Goal: Communication & Community: Ask a question

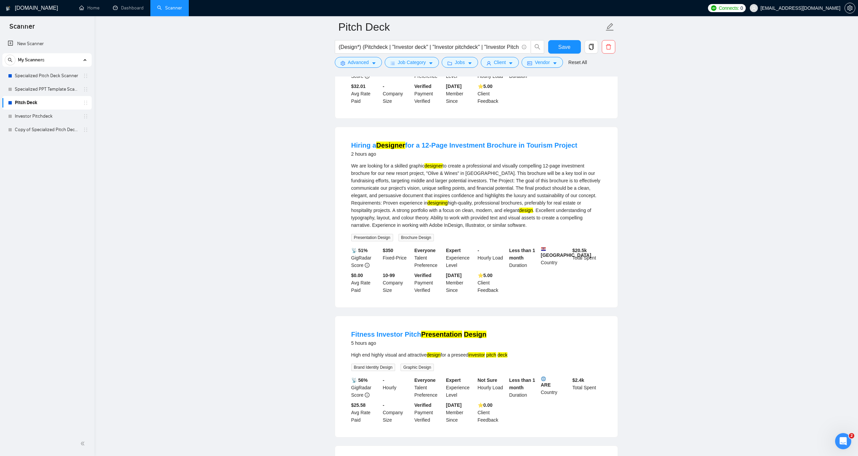
scroll to position [111, 0]
click at [28, 89] on link "Specialized PPT Template Scanner" at bounding box center [47, 89] width 64 height 13
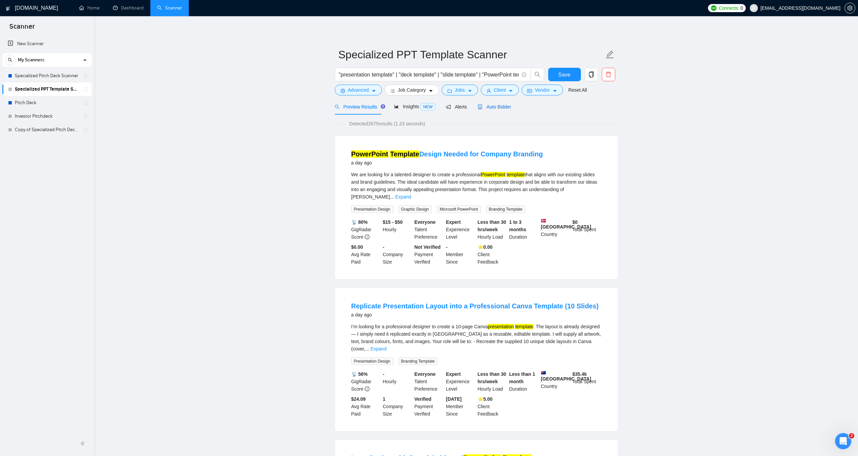
click at [491, 108] on span "Auto Bidder" at bounding box center [494, 106] width 33 height 5
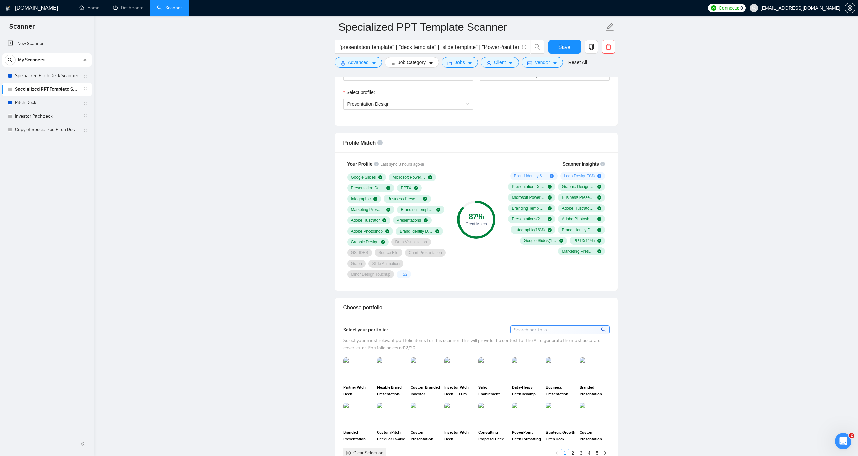
scroll to position [371, 0]
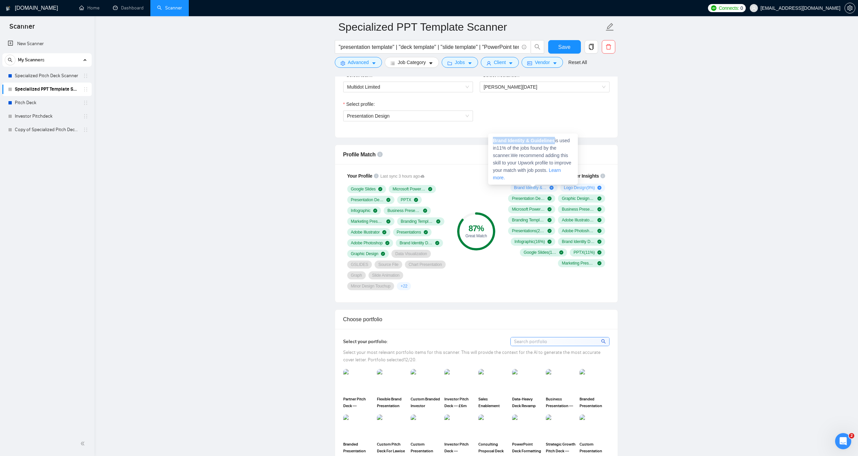
drag, startPoint x: 494, startPoint y: 140, endPoint x: 554, endPoint y: 142, distance: 60.1
click at [554, 142] on strong "Brand Identity & Guidelines" at bounding box center [524, 140] width 62 height 5
copy strong "Brand Identity & Guidelines"
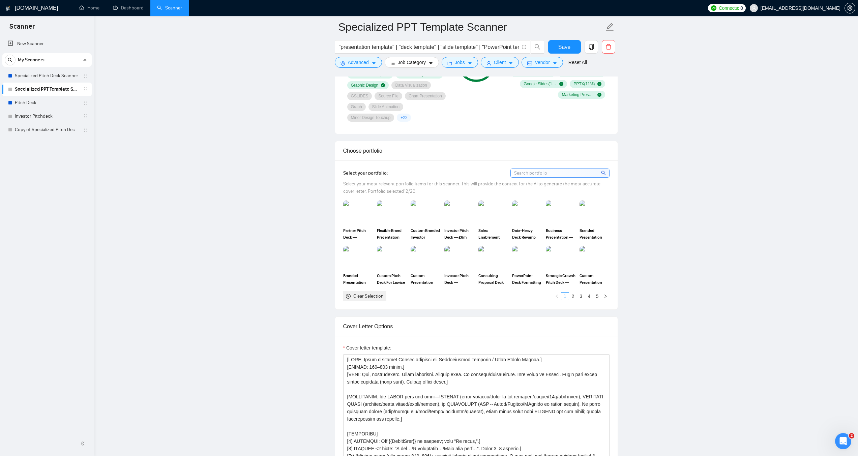
scroll to position [776, 0]
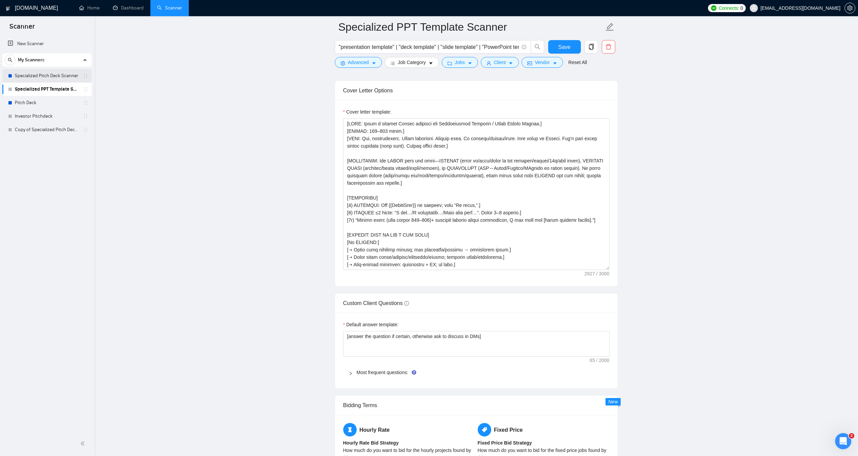
click at [48, 80] on link "Specialized Pitch Deck Scanner" at bounding box center [47, 75] width 64 height 13
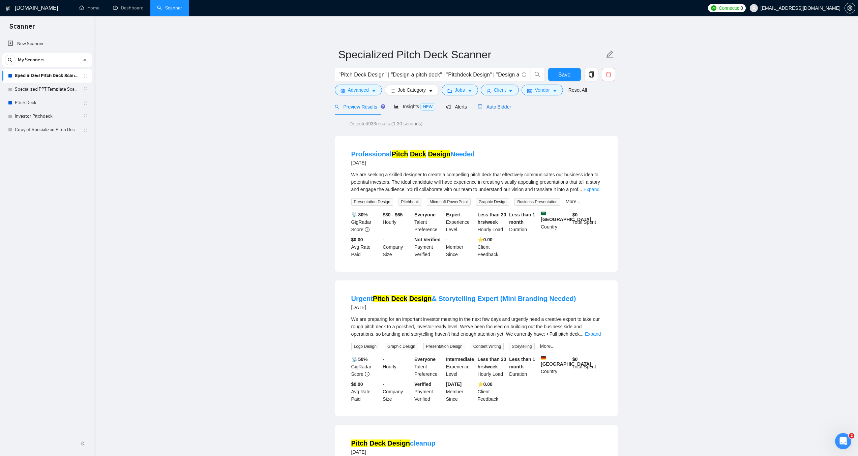
click at [501, 105] on span "Auto Bidder" at bounding box center [494, 106] width 33 height 5
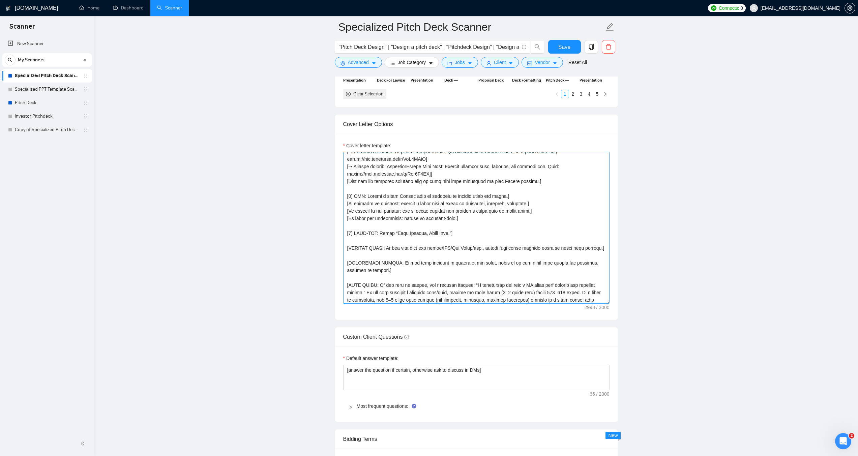
scroll to position [245, 0]
click at [838, 439] on icon "Open Intercom Messenger" at bounding box center [842, 440] width 11 height 11
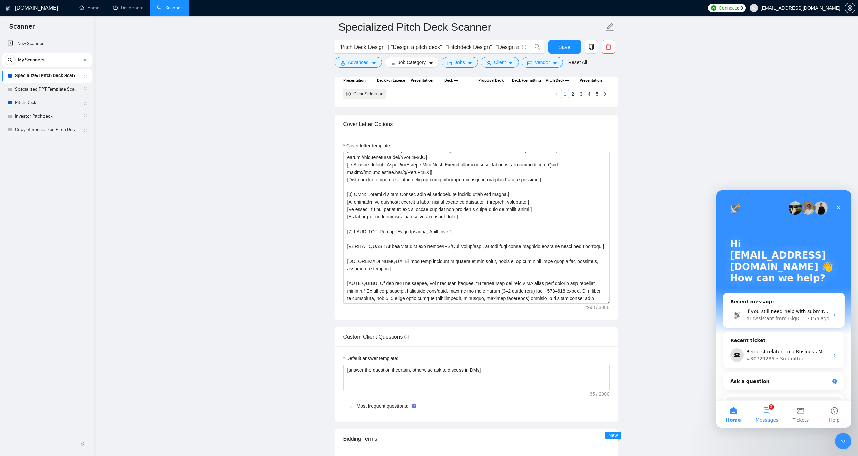
click at [765, 413] on button "2 Messages" at bounding box center [767, 414] width 34 height 27
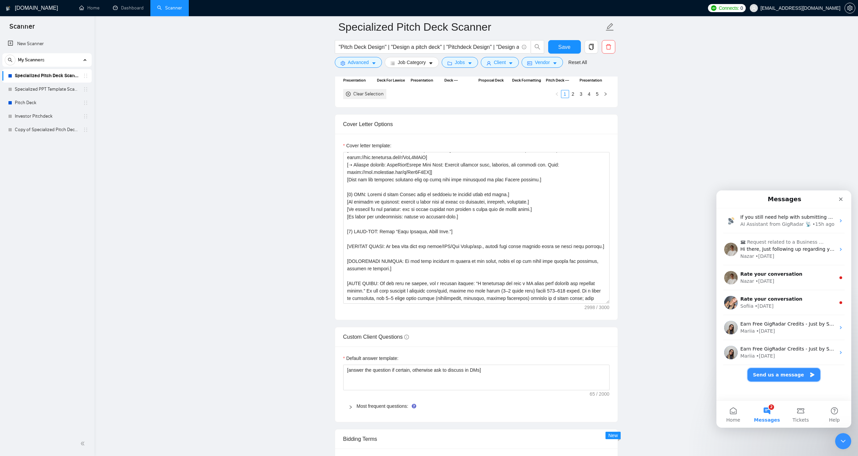
click at [780, 373] on button "Send us a message" at bounding box center [784, 374] width 73 height 13
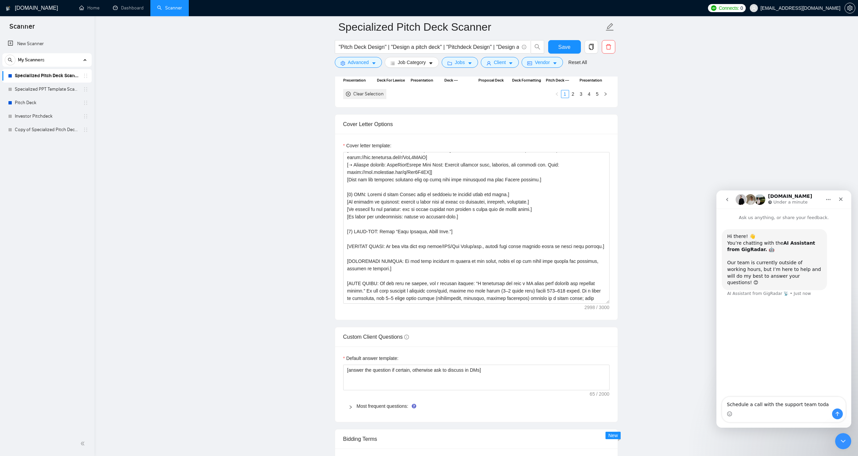
type textarea "Schedule a call with the support team [DATE]"
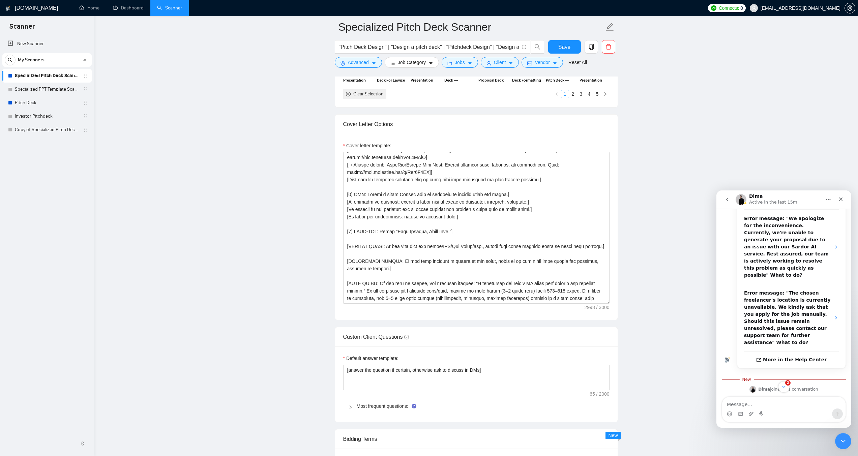
scroll to position [140, 0]
click at [792, 399] on textarea "Message…" at bounding box center [783, 402] width 123 height 11
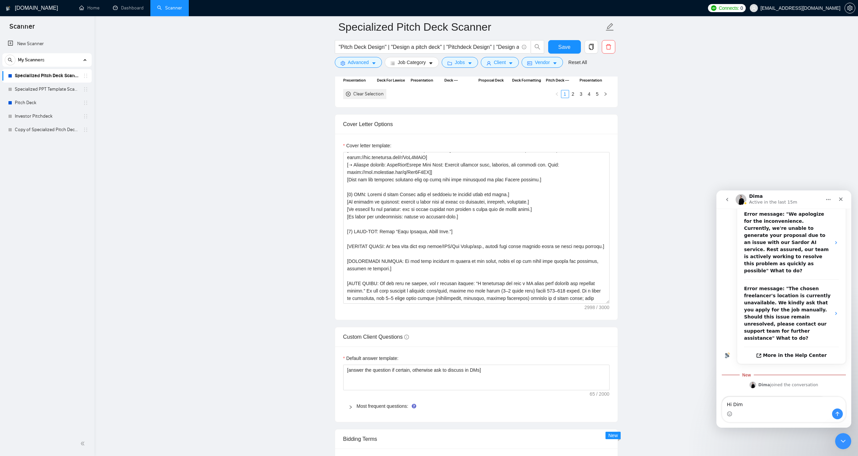
type textarea "Hi Dima"
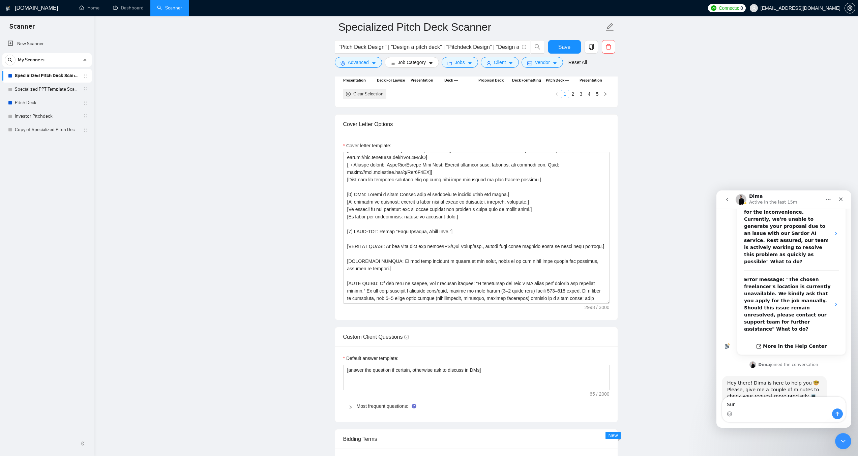
type textarea "Sure"
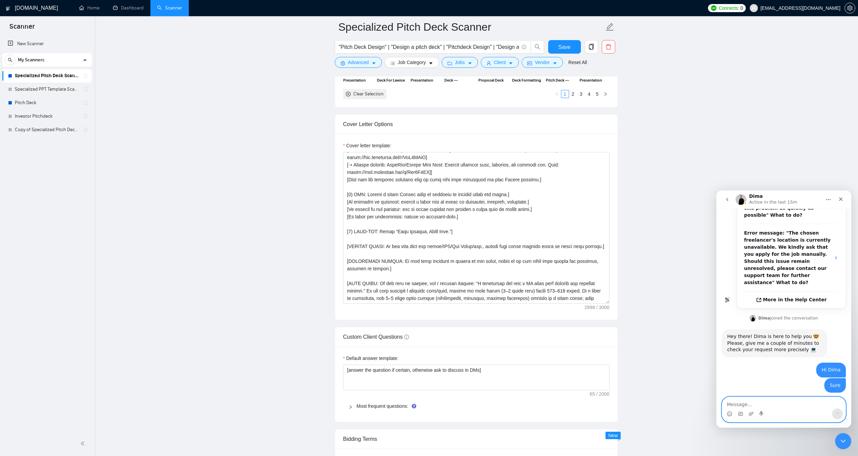
scroll to position [197, 0]
click at [777, 406] on textarea "Message…" at bounding box center [783, 402] width 123 height 11
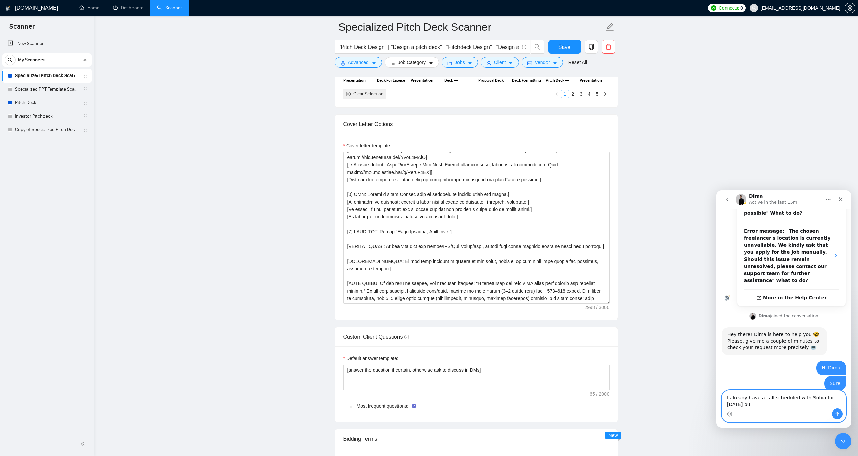
scroll to position [204, 0]
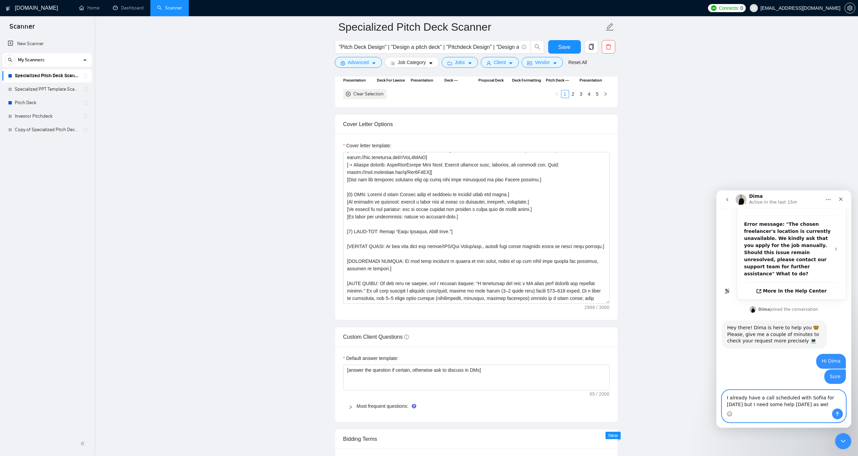
type textarea "I already have a call scheduled with Sofiia for [DATE] but I need some help [DA…"
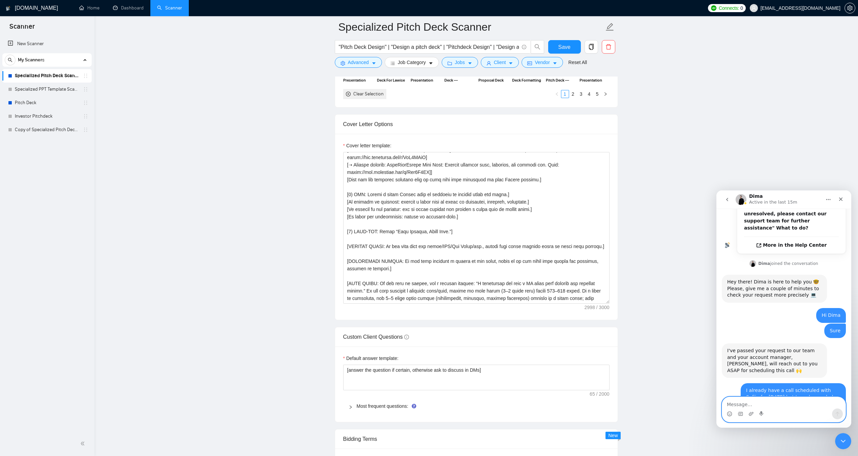
scroll to position [264, 0]
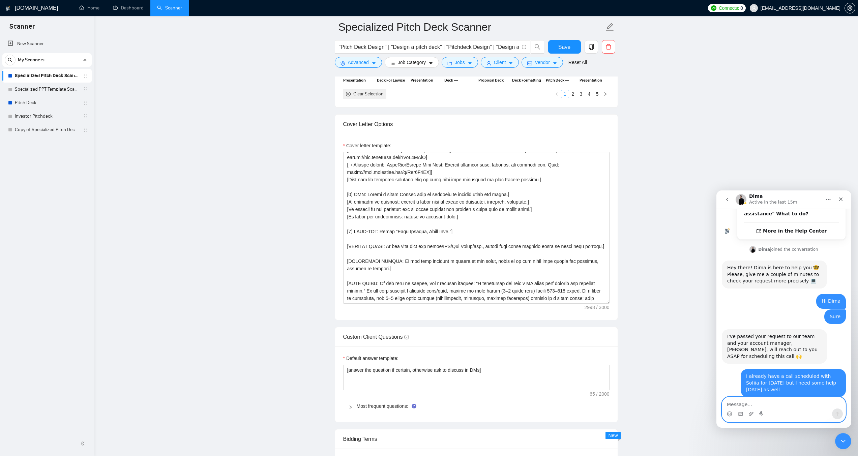
click at [777, 406] on textarea "Message…" at bounding box center [783, 402] width 123 height 11
click at [745, 406] on textarea "Message…" at bounding box center [783, 402] width 123 height 11
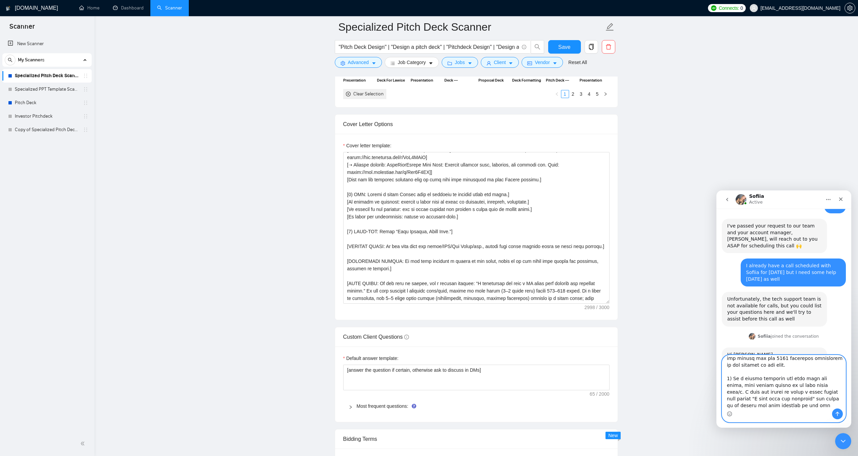
scroll to position [160, 0]
type textarea "This is fraustrating, its been a week since I am trying to set the scanner. Ple…"
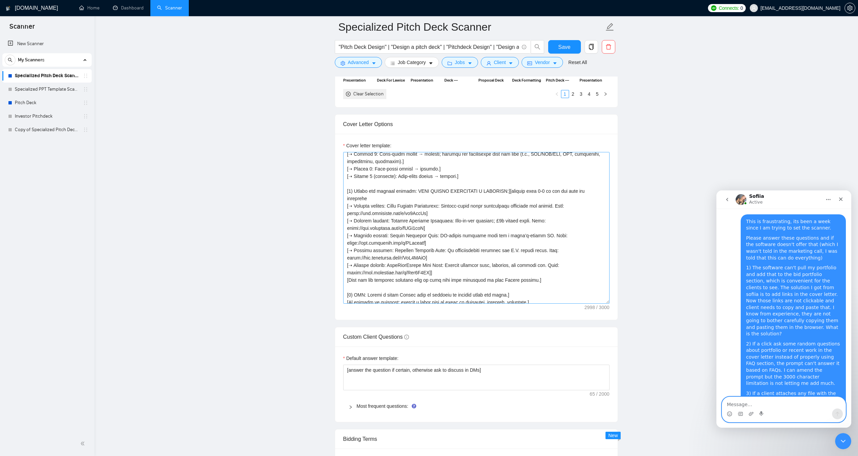
scroll to position [144, 0]
drag, startPoint x: 497, startPoint y: 192, endPoint x: 414, endPoint y: 193, distance: 82.6
click at [414, 193] on textarea "Cover letter template:" at bounding box center [476, 228] width 266 height 152
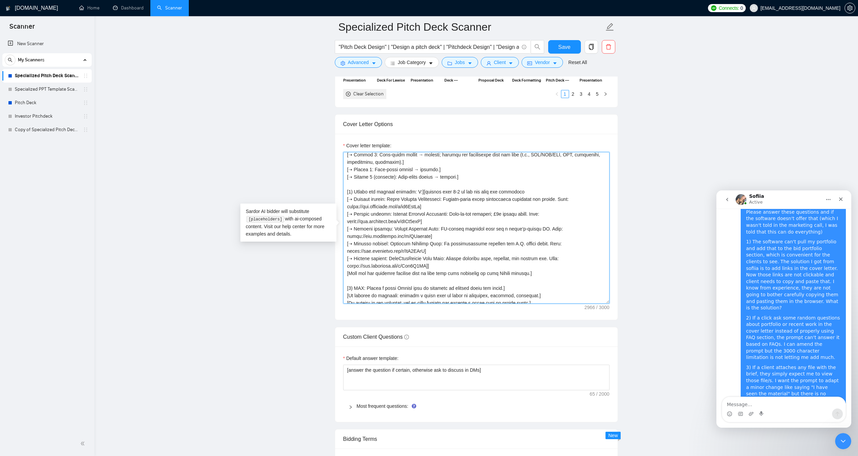
scroll to position [568, 0]
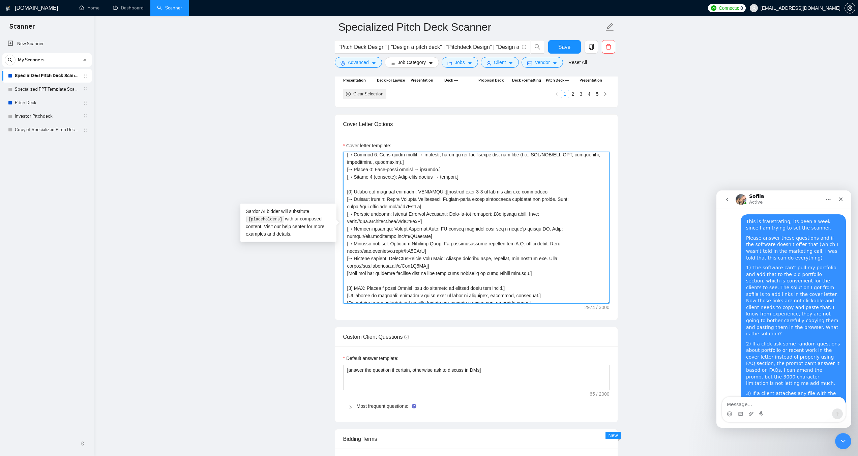
click at [502, 231] on textarea "Cover letter template:" at bounding box center [476, 228] width 266 height 152
click at [472, 220] on textarea "Cover letter template:" at bounding box center [476, 228] width 266 height 152
drag, startPoint x: 566, startPoint y: 199, endPoint x: 355, endPoint y: 196, distance: 211.2
click at [355, 196] on textarea "Cover letter template:" at bounding box center [476, 228] width 266 height 152
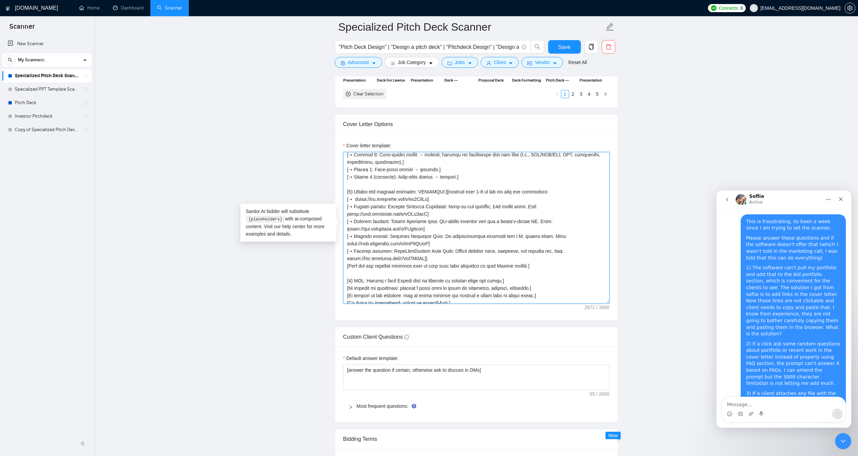
drag, startPoint x: 540, startPoint y: 206, endPoint x: 355, endPoint y: 207, distance: 185.5
click at [355, 207] on textarea "Cover letter template:" at bounding box center [476, 228] width 266 height 152
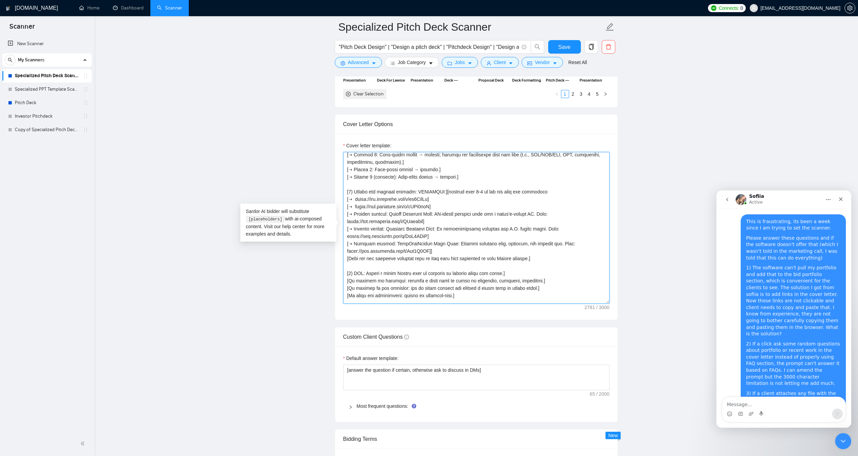
drag, startPoint x: 549, startPoint y: 213, endPoint x: 355, endPoint y: 211, distance: 194.3
click at [355, 211] on textarea "Cover letter template:" at bounding box center [476, 228] width 266 height 152
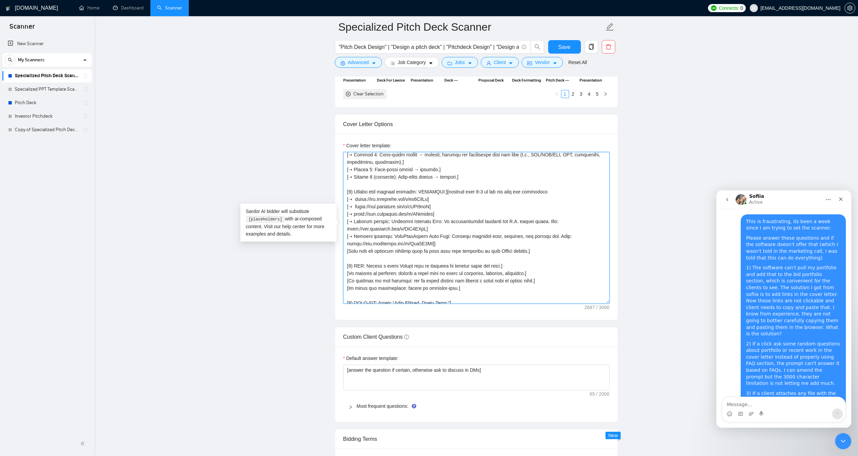
click at [414, 190] on textarea "Cover letter template:" at bounding box center [476, 228] width 266 height 152
drag, startPoint x: 550, startPoint y: 221, endPoint x: 355, endPoint y: 220, distance: 195.6
click at [355, 220] on textarea "Cover letter template:" at bounding box center [476, 228] width 266 height 152
drag, startPoint x: 496, startPoint y: 228, endPoint x: 355, endPoint y: 228, distance: 141.3
click at [355, 228] on textarea "Cover letter template:" at bounding box center [476, 228] width 266 height 152
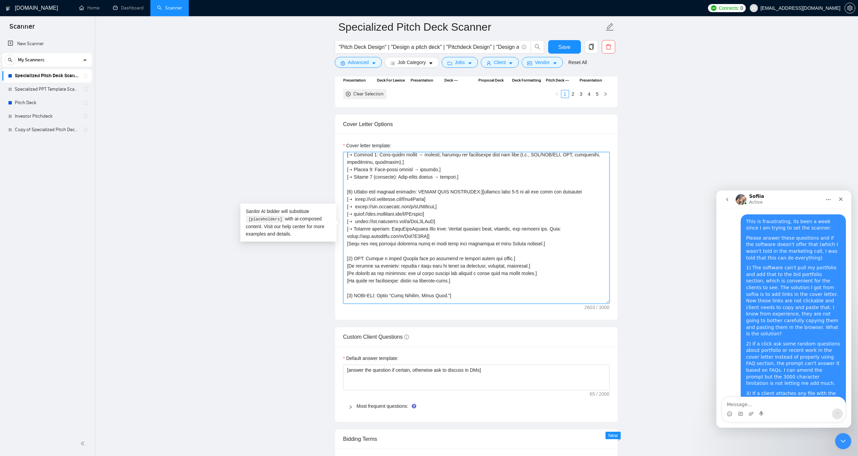
type textarea "[LORE: Ipsum d sitamet Consec adipisci eli Seddo Eius / Temporincidi Utlabo.] […"
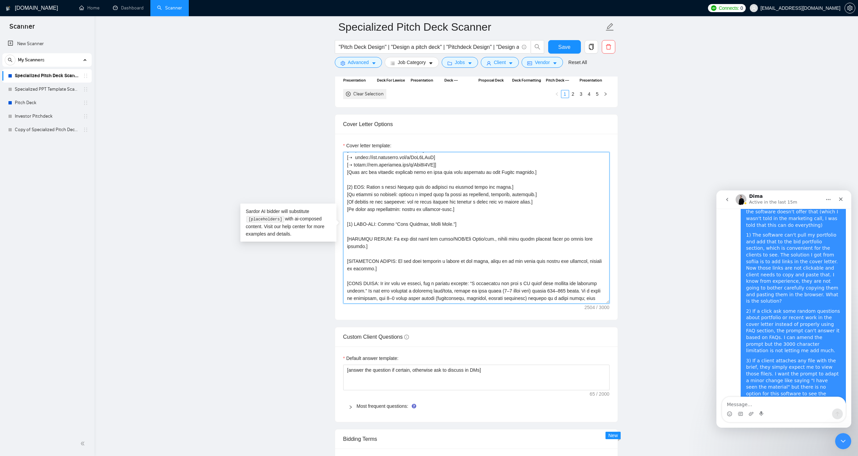
scroll to position [615, 0]
